Goal: Book appointment/travel/reservation

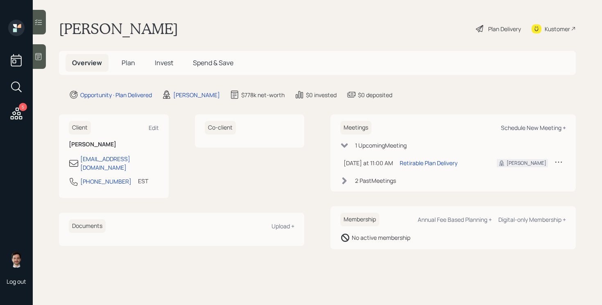
click at [534, 127] on div "Schedule New Meeting +" at bounding box center [533, 128] width 65 height 8
select select "ef6b64e1-8f62-4a74-b865-a7df4b35b836"
